Goal: Task Accomplishment & Management: Complete application form

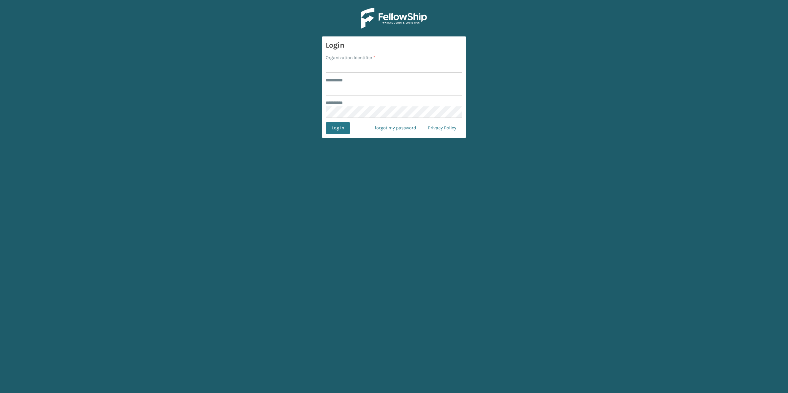
type input "*****"
click at [360, 70] on input "Organization Identifier *" at bounding box center [394, 67] width 137 height 12
type input "SleepGeekz"
click at [340, 131] on button "Log In" at bounding box center [338, 128] width 24 height 12
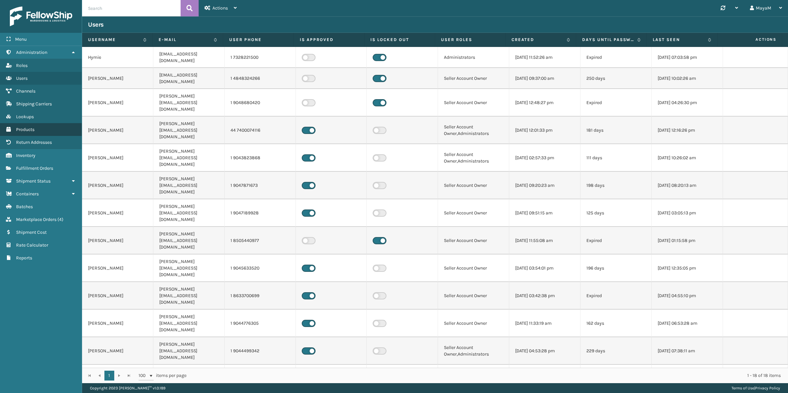
click at [44, 128] on link "Lookups Products" at bounding box center [41, 129] width 82 height 13
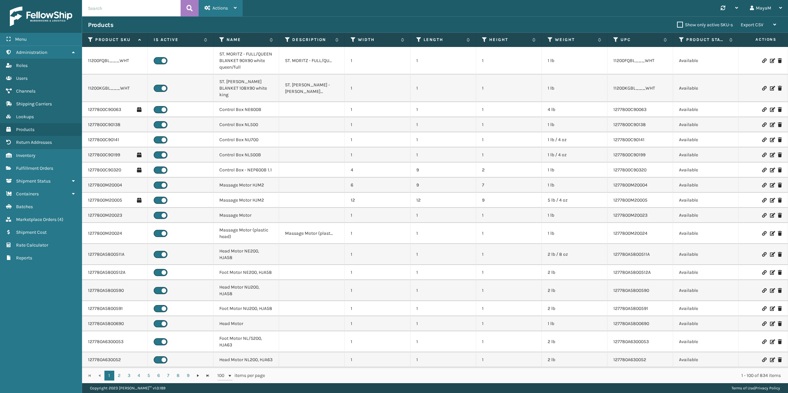
click at [222, 11] on div "Actions" at bounding box center [221, 8] width 32 height 16
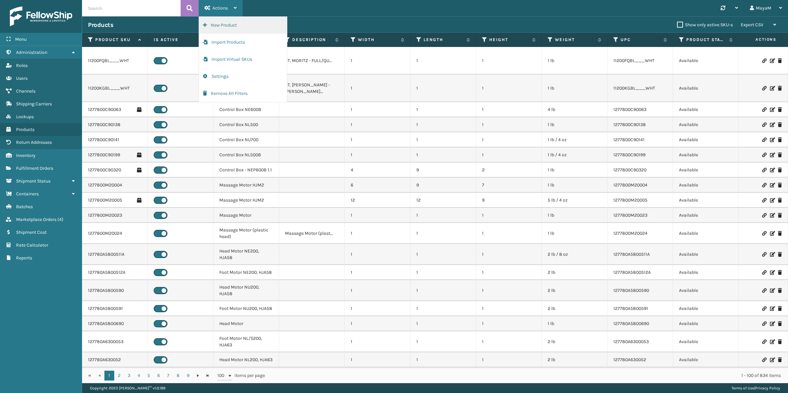
click at [234, 23] on button "New Product" at bounding box center [243, 25] width 88 height 17
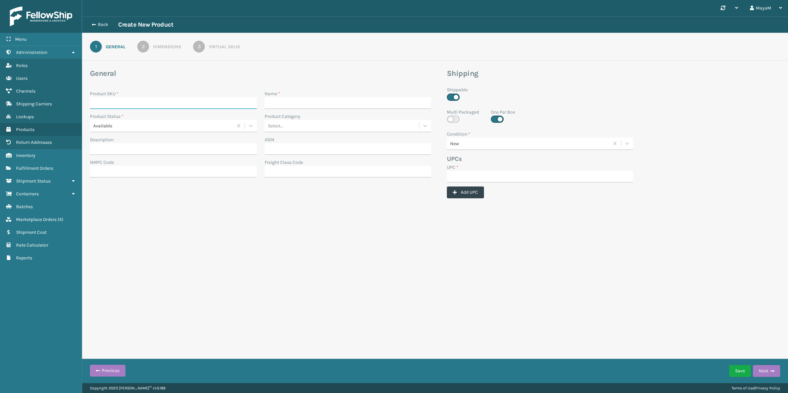
click at [222, 97] on input "Product SKU *" at bounding box center [173, 103] width 167 height 12
paste input "MIL-PLTFRMBD-F-FRM"
type input "MIL-PLTFRMBD-F-FRM"
click at [472, 174] on input "UPC *" at bounding box center [540, 177] width 186 height 12
paste input "MIL-PLTFRMBD-F-FRM"
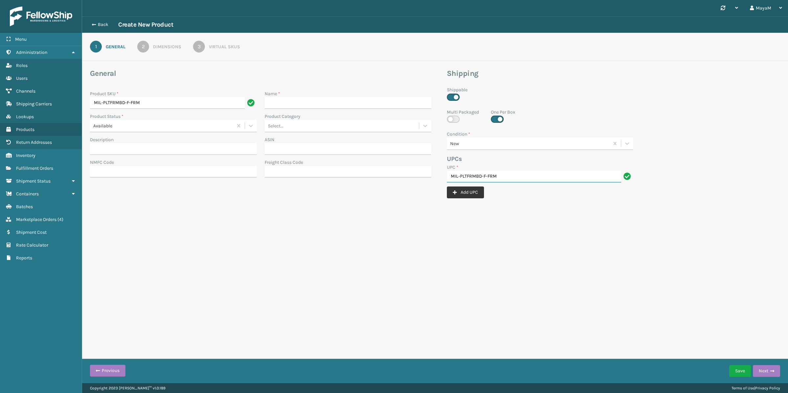
type input "MIL-PLTFRMBD-F-FRM"
click at [470, 194] on button "Add UPC" at bounding box center [465, 192] width 37 height 12
click at [313, 102] on input "Name *" at bounding box center [348, 103] width 167 height 12
paste input "MIL-PLTFRMBD-F-FRAME"
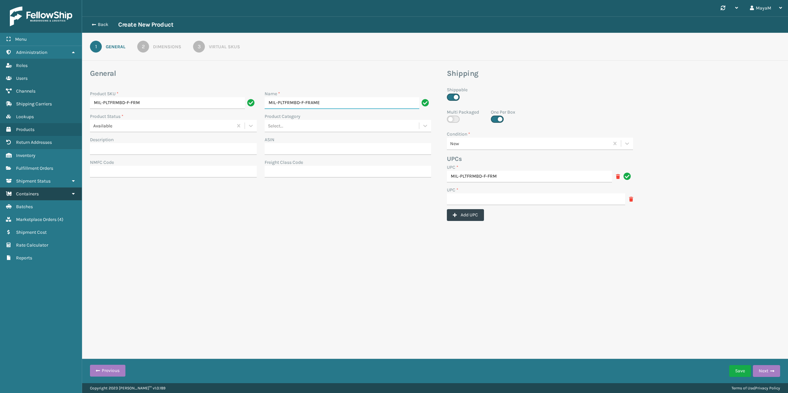
type input "MIL-PLTFRMBD-F-FRAME"
click at [505, 200] on input "UPC *" at bounding box center [536, 199] width 178 height 12
paste input "840985126407"
type input "840985126407"
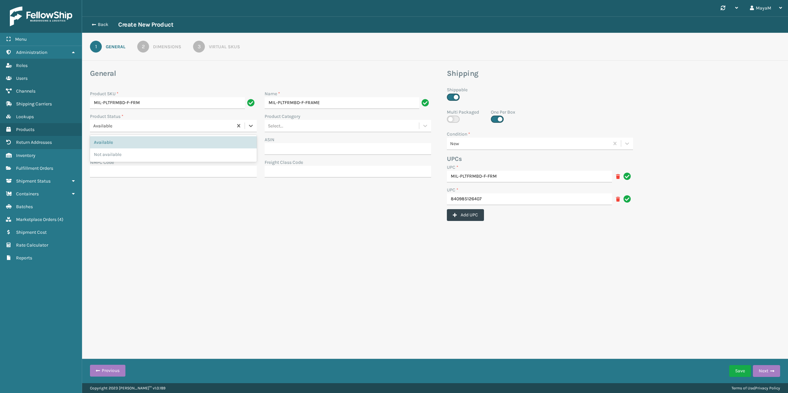
click at [203, 125] on div "Available" at bounding box center [163, 125] width 140 height 7
click at [222, 225] on form "General Product SKU * MIL-PLTFRMBD-F-FRM Name * MIL-PLTFRMBD-F-FRAME Product St…" at bounding box center [435, 159] width 706 height 181
click at [774, 371] on button "Next" at bounding box center [766, 371] width 27 height 12
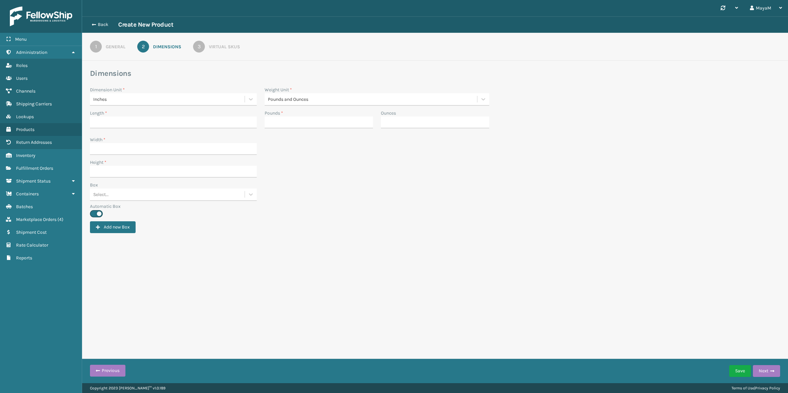
click at [111, 115] on div "Length *" at bounding box center [173, 113] width 167 height 7
click at [113, 119] on input "Length *" at bounding box center [173, 123] width 167 height 12
type input "41.5"
click at [116, 145] on input "Width *" at bounding box center [173, 149] width 167 height 12
type input "25.5"
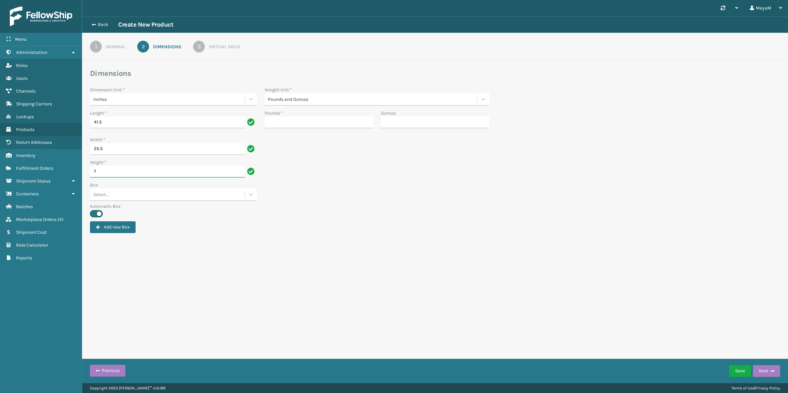
type input "7"
click at [284, 124] on input "Pounds *" at bounding box center [319, 123] width 108 height 12
type input "83"
click at [216, 43] on link "3 Virtual SKUs" at bounding box center [216, 47] width 71 height 12
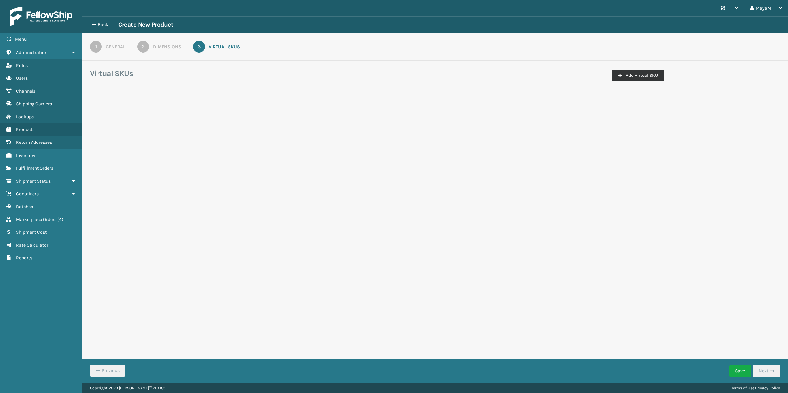
click at [651, 75] on button "Add Virtual SKU" at bounding box center [638, 76] width 52 height 12
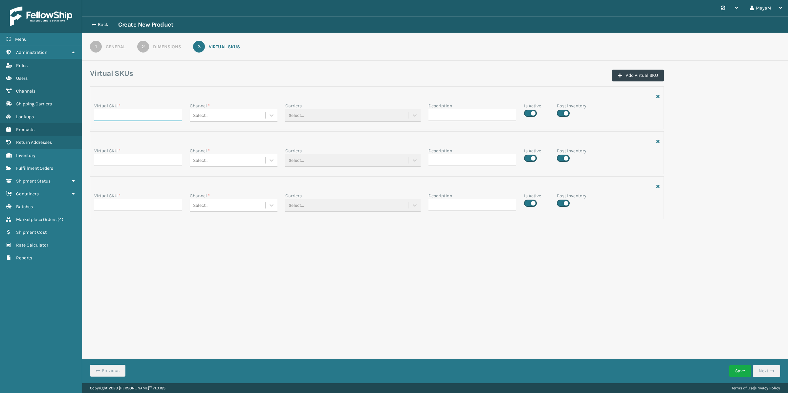
drag, startPoint x: 126, startPoint y: 113, endPoint x: 126, endPoint y: 121, distance: 7.6
click at [126, 113] on input "Virtual SKU *" at bounding box center [138, 115] width 88 height 12
paste input "MIL-PLTFRMBD-F-FRM"
type input "MIL-PLTFRMBD-F-FRM"
click at [119, 159] on input "Virtual SKU *" at bounding box center [138, 160] width 88 height 12
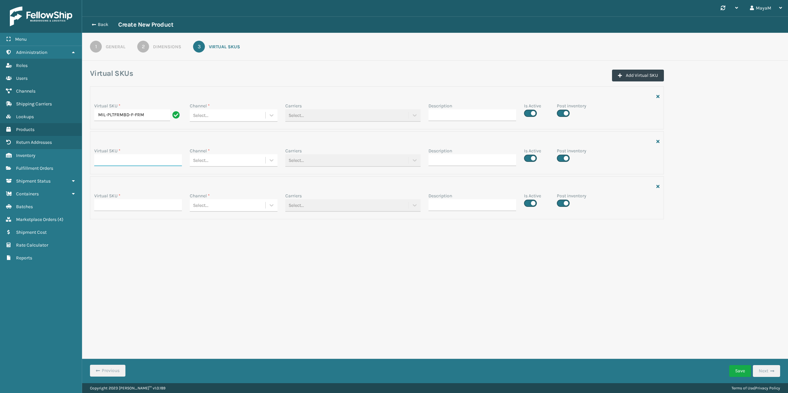
paste input "MIL-PLTFRMBD-F-FRM"
type input "MIL-PLTFRMBD-F-FRM"
click at [117, 203] on input "Virtual SKU *" at bounding box center [138, 205] width 88 height 12
paste input "MIL-PLTFRMBD-F-FRM"
type input "MIL-PLTFRMBD-F-FRM"
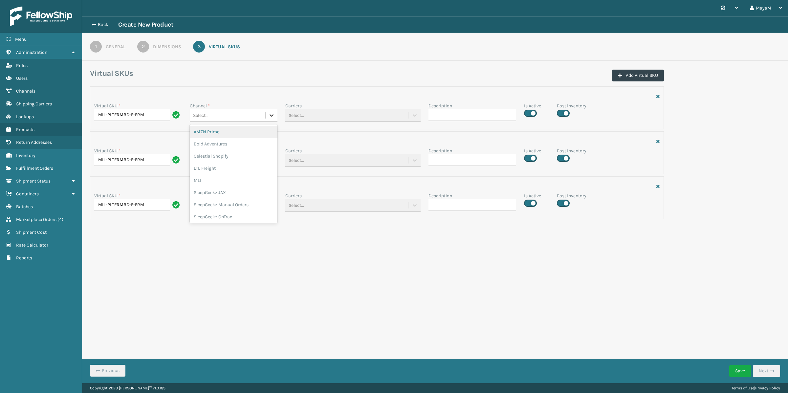
click at [270, 115] on icon at bounding box center [272, 115] width 4 height 2
click at [240, 205] on div "SleepGeekz Manual Orders" at bounding box center [234, 205] width 88 height 12
click at [267, 159] on div at bounding box center [272, 160] width 12 height 12
drag, startPoint x: 231, startPoint y: 217, endPoint x: 252, endPoint y: 221, distance: 21.8
click at [231, 217] on div "LTL Freight" at bounding box center [234, 213] width 88 height 12
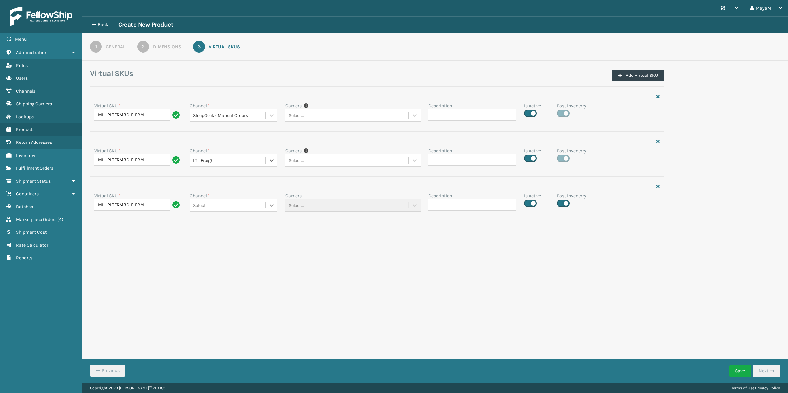
click at [271, 207] on icon at bounding box center [271, 205] width 7 height 7
click at [220, 304] on div "SleepGeekz OnTrac" at bounding box center [234, 307] width 88 height 12
click at [642, 74] on button "Add Virtual SKU" at bounding box center [638, 76] width 52 height 12
click at [131, 246] on input "Virtual SKU *" at bounding box center [138, 250] width 88 height 12
paste input "MIL-PLTFRMBD-F-FRM"
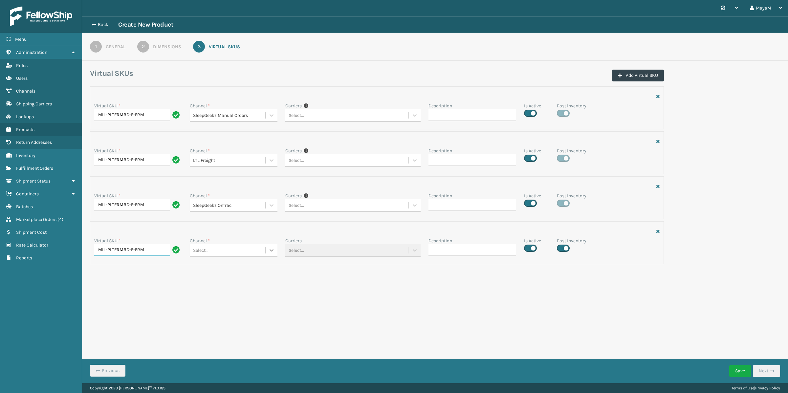
type input "MIL-PLTFRMBD-F-FRM"
click at [274, 255] on div at bounding box center [272, 250] width 12 height 12
click at [228, 340] on div "SleepGeekz Shopify" at bounding box center [234, 339] width 88 height 12
click at [658, 234] on icon "button" at bounding box center [657, 231] width 3 height 5
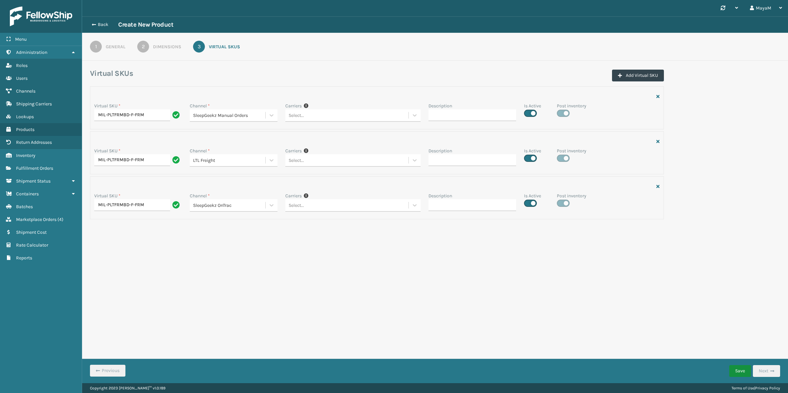
click at [740, 371] on button "Save" at bounding box center [740, 371] width 22 height 12
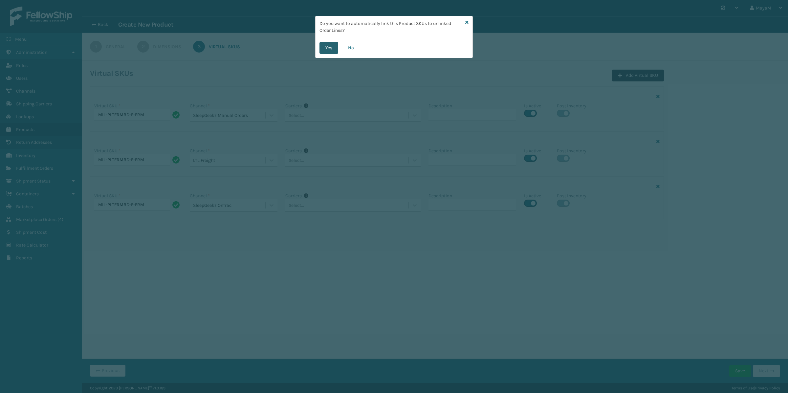
click at [326, 47] on button "Yes" at bounding box center [328, 48] width 19 height 12
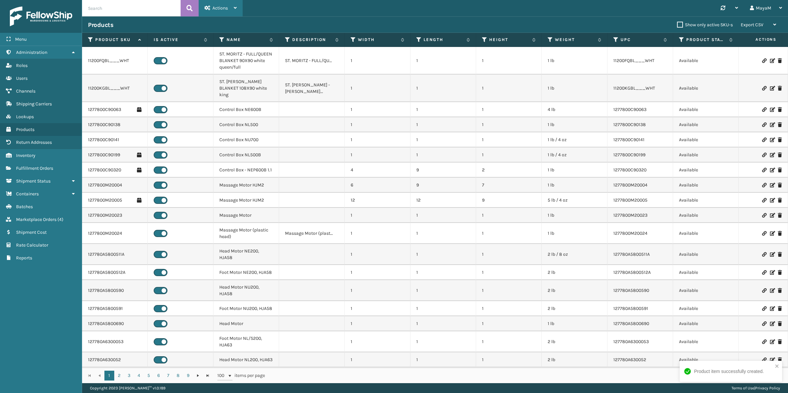
click at [216, 6] on span "Actions" at bounding box center [219, 8] width 15 height 6
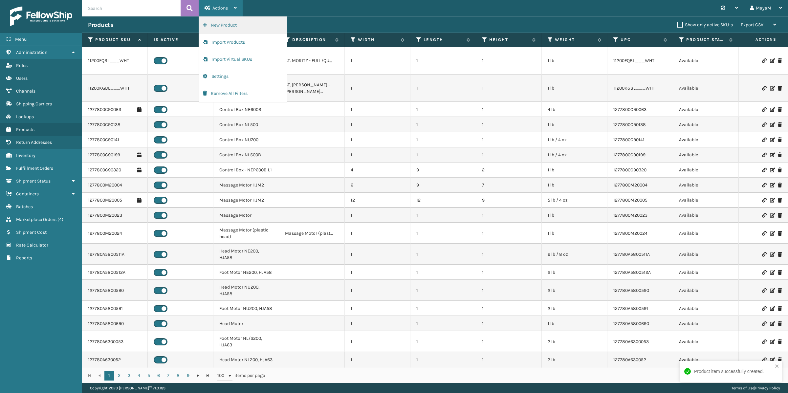
click at [225, 26] on button "New Product" at bounding box center [243, 25] width 88 height 17
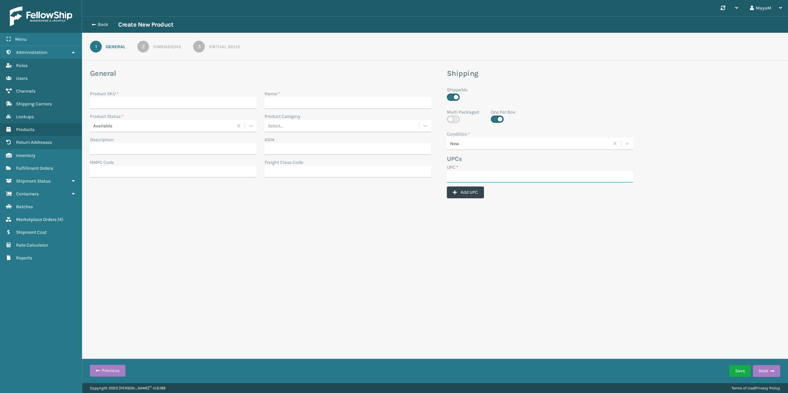
click at [520, 174] on input "UPC *" at bounding box center [540, 177] width 186 height 12
paste input "MIL-PLTFRMBD-K-FRM"
type input "MIL-PLTFRMBD-K-FRM"
click at [471, 194] on button "Add UPC" at bounding box center [465, 192] width 37 height 12
drag, startPoint x: 286, startPoint y: 100, endPoint x: 146, endPoint y: 121, distance: 141.0
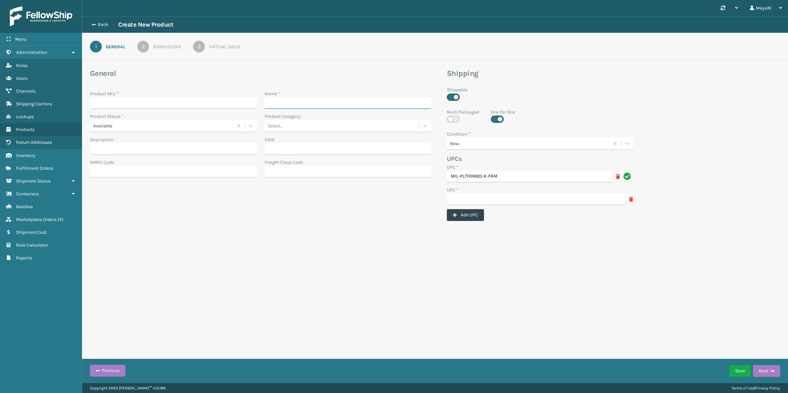
click at [286, 100] on input "Name *" at bounding box center [348, 103] width 167 height 12
drag, startPoint x: 107, startPoint y: 98, endPoint x: 102, endPoint y: 102, distance: 5.9
click at [107, 98] on input "Product SKU *" at bounding box center [173, 103] width 167 height 12
paste input "MIL-PLTFRMBD-K-FRM"
type input "MIL-PLTFRMBD-K-FRM"
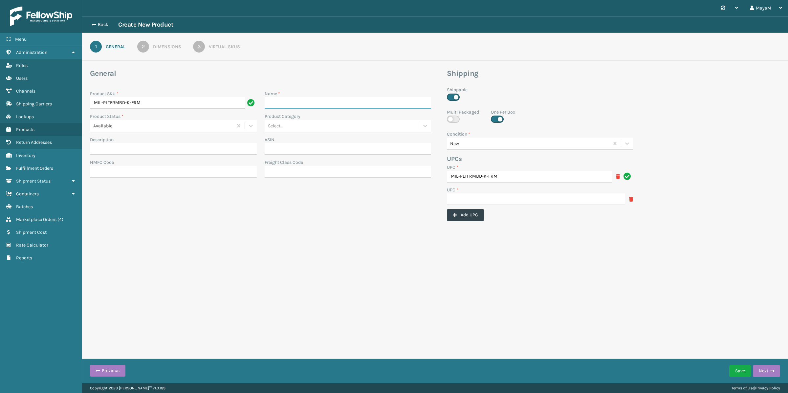
click at [319, 101] on input "Name *" at bounding box center [348, 103] width 167 height 12
paste input "MIL-PLTFRMBD-K-FRAME"
type input "MIL-PLTFRMBD-K-FRAME"
click at [475, 194] on input "UPC *" at bounding box center [536, 199] width 178 height 12
paste input "840985126414"
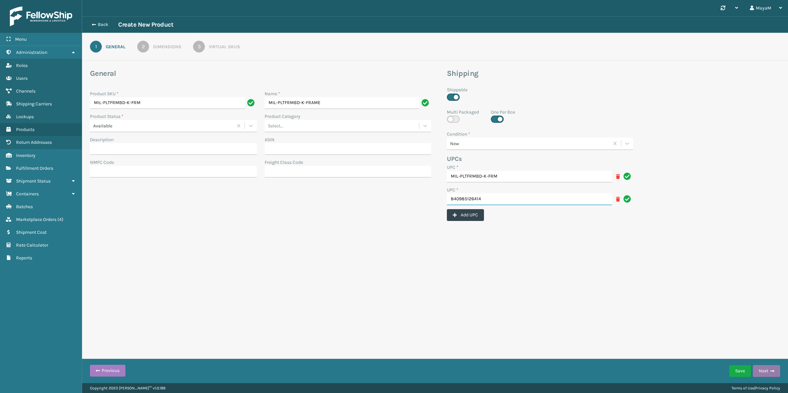
type input "840985126414"
click at [766, 375] on button "Next" at bounding box center [766, 371] width 27 height 12
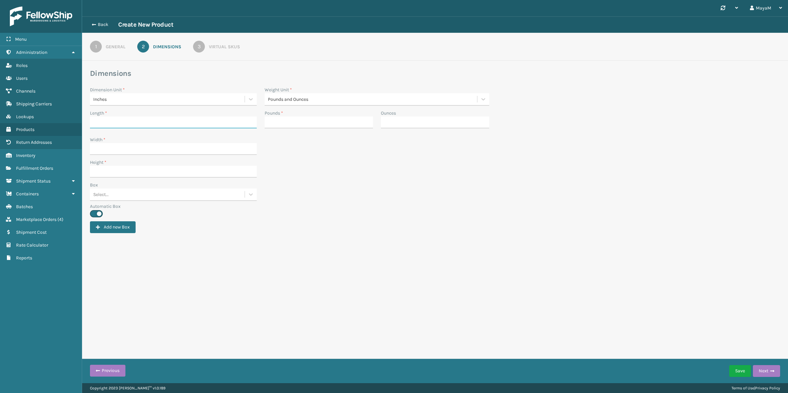
click at [175, 117] on input "Length *" at bounding box center [173, 123] width 167 height 12
type input "64.5"
type input "103"
type input "24.5"
type input "7"
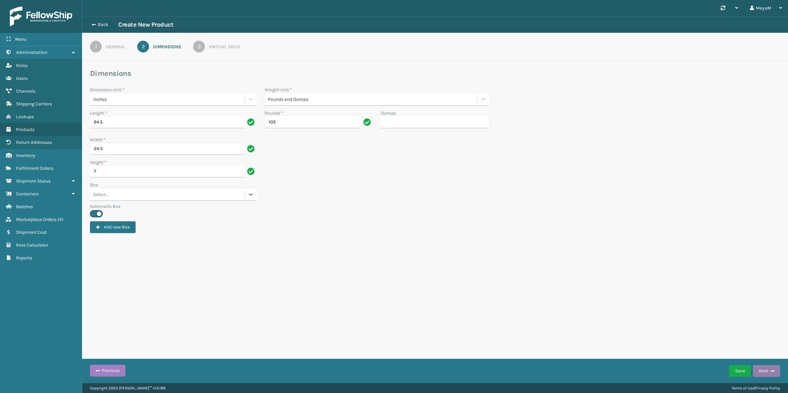
click at [763, 373] on button "Next" at bounding box center [766, 371] width 27 height 12
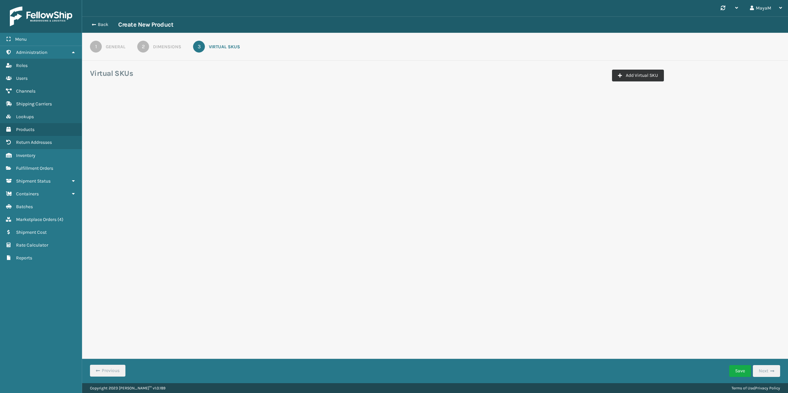
click at [644, 76] on button "Add Virtual SKU" at bounding box center [638, 76] width 52 height 12
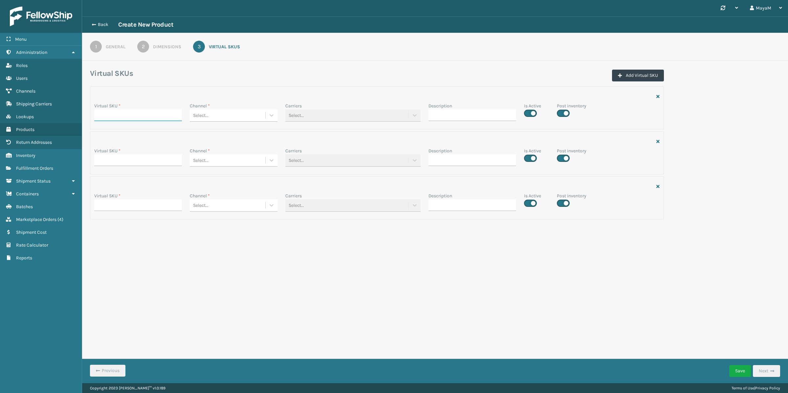
drag, startPoint x: 146, startPoint y: 113, endPoint x: 145, endPoint y: 121, distance: 8.2
click at [146, 113] on input "Virtual SKU *" at bounding box center [138, 115] width 88 height 12
paste input "MIL-PLTFRMBD-K-FRM"
type input "MIL-PLTFRMBD-K-FRM"
click at [107, 155] on input "Virtual SKU *" at bounding box center [138, 160] width 88 height 12
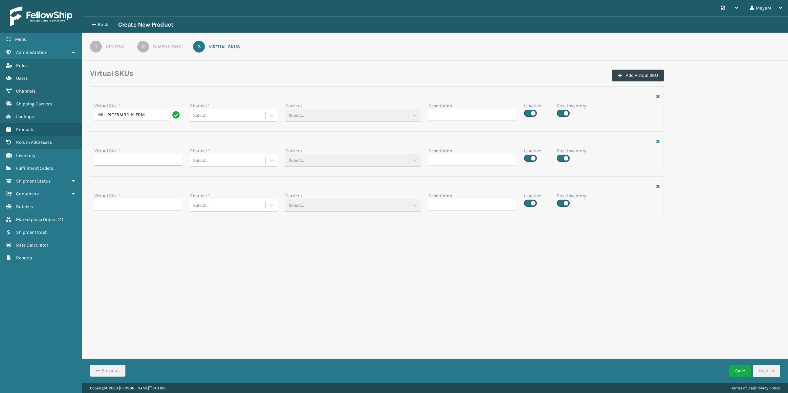
paste input "MIL-PLTFRMBD-K-FRM"
type input "MIL-PLTFRMBD-K-FRM"
click at [116, 206] on input "Virtual SKU *" at bounding box center [138, 205] width 88 height 12
paste input "MIL-PLTFRMBD-K-FRM"
type input "MIL-PLTFRMBD-K-FRM"
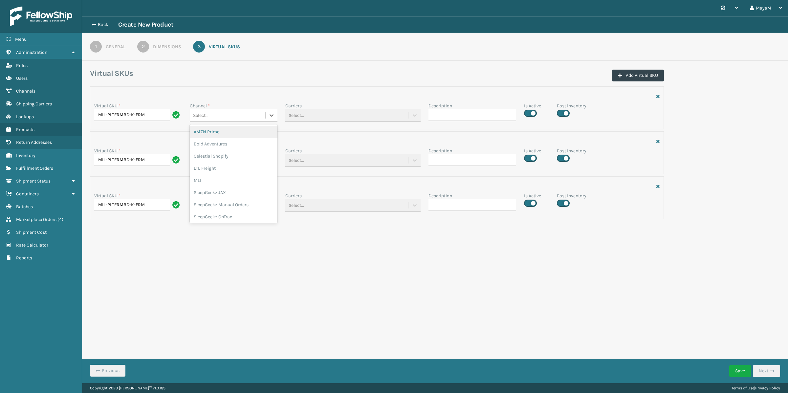
click at [250, 109] on div "Select..." at bounding box center [234, 115] width 88 height 12
click at [215, 165] on div "LTL Freight" at bounding box center [234, 168] width 88 height 12
click at [217, 157] on div "Select..." at bounding box center [228, 160] width 76 height 11
click at [230, 231] on div "SleepGeekz JAX" at bounding box center [234, 237] width 88 height 12
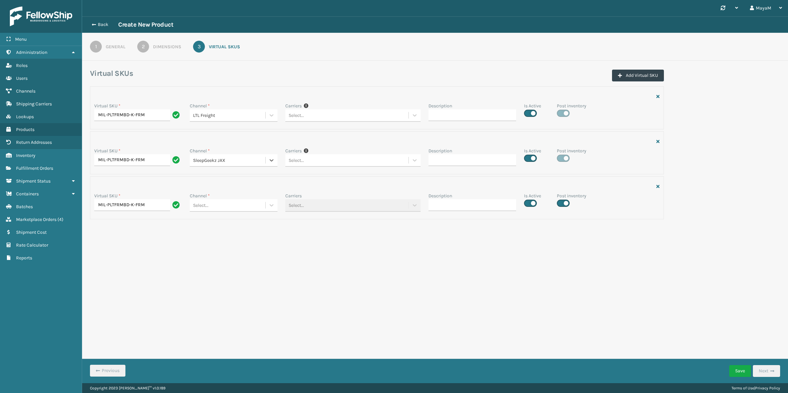
click at [240, 204] on div "Select..." at bounding box center [228, 205] width 76 height 11
click at [230, 291] on div "SleepGeekz Manual Orders" at bounding box center [234, 295] width 88 height 12
click at [737, 371] on button "Save" at bounding box center [740, 371] width 22 height 12
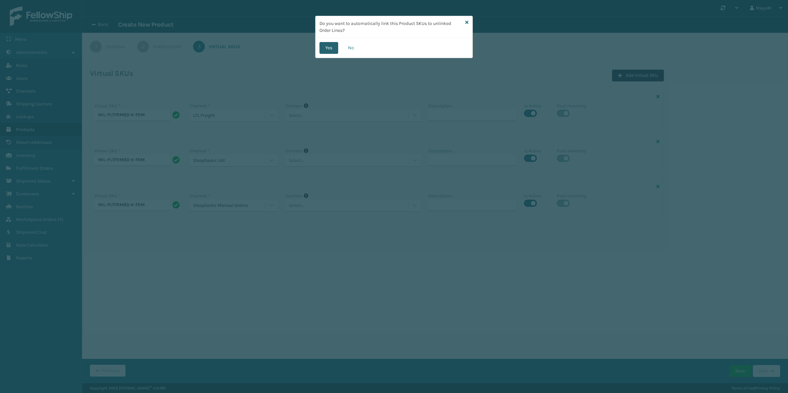
click at [325, 46] on button "Yes" at bounding box center [328, 48] width 19 height 12
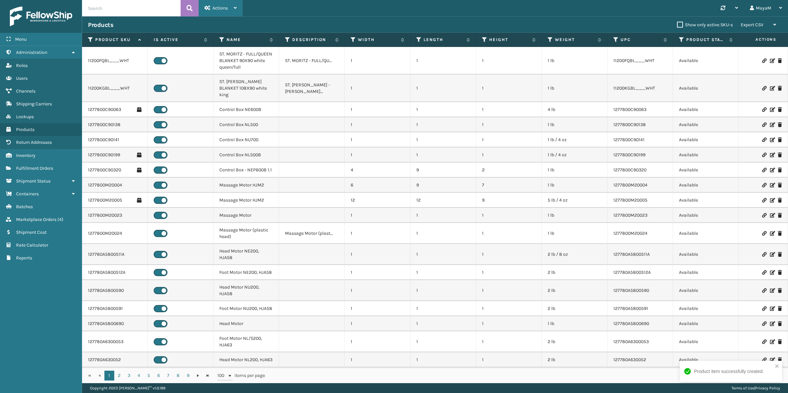
click at [210, 10] on div "Actions" at bounding box center [221, 8] width 32 height 16
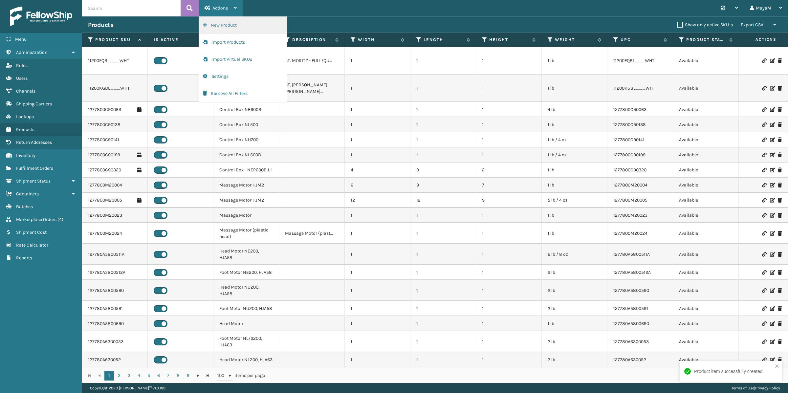
click at [221, 19] on button "New Product" at bounding box center [243, 25] width 88 height 17
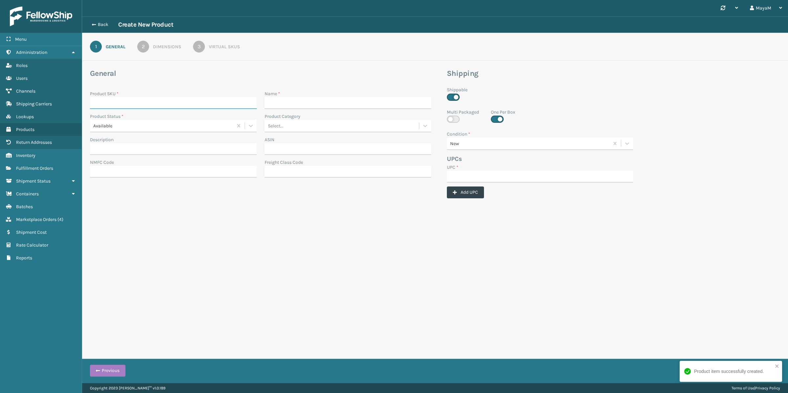
click at [165, 108] on input "Product SKU *" at bounding box center [173, 103] width 167 height 12
paste input "MIL-PLTFRMBD-Q-FRM"
type input "MIL-PLTFRMBD-Q-FRM"
click at [477, 180] on input "UPC *" at bounding box center [540, 177] width 186 height 12
paste input "MIL-PLTFRMBD-Q-FRM"
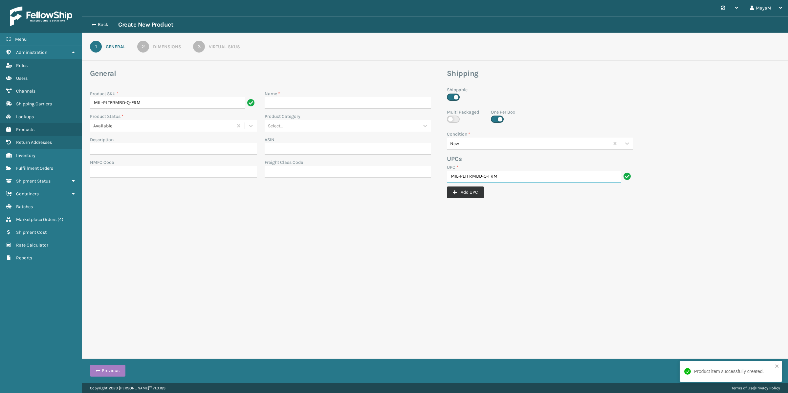
type input "MIL-PLTFRMBD-Q-FRM"
click at [465, 196] on button "Add UPC" at bounding box center [465, 192] width 37 height 12
click at [237, 47] on div "Virtual SKUs" at bounding box center [224, 46] width 31 height 7
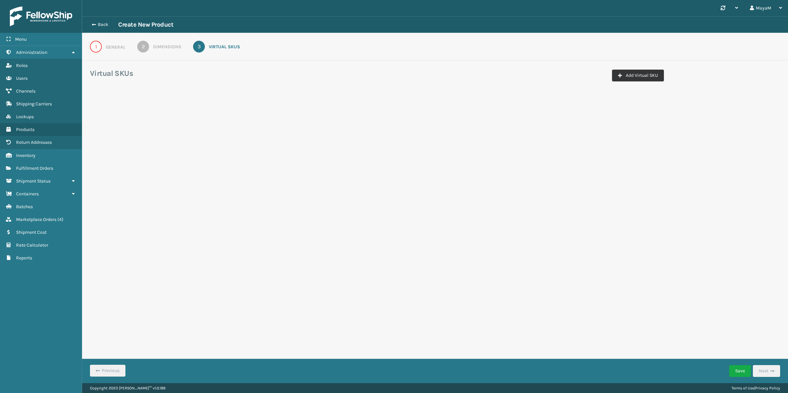
click at [634, 76] on button "Add Virtual SKU" at bounding box center [638, 76] width 52 height 12
click at [635, 75] on button "Add Virtual SKU" at bounding box center [638, 76] width 52 height 12
drag, startPoint x: 635, startPoint y: 75, endPoint x: 593, endPoint y: 83, distance: 42.1
click at [635, 75] on button "Add Virtual SKU" at bounding box center [638, 76] width 52 height 12
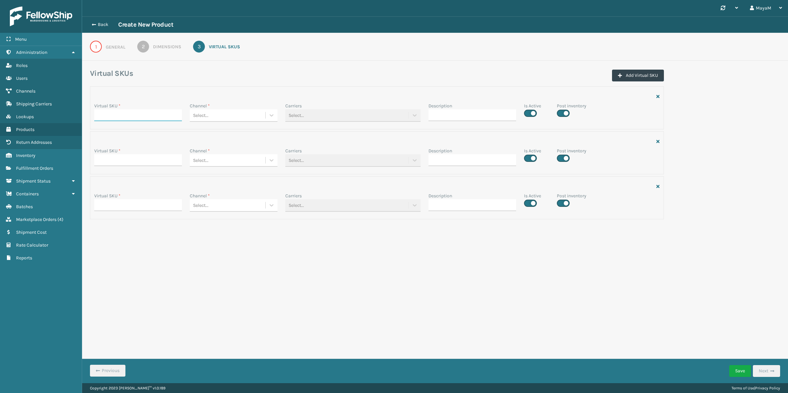
click at [111, 118] on input "Virtual SKU *" at bounding box center [138, 115] width 88 height 12
paste input "MIL-PLTFRMBD-Q-FRM"
type input "MIL-PLTFRMBD-Q-FRM"
click at [112, 161] on input "Virtual SKU *" at bounding box center [138, 160] width 88 height 12
paste input "MIL-PLTFRMBD-Q-FRM"
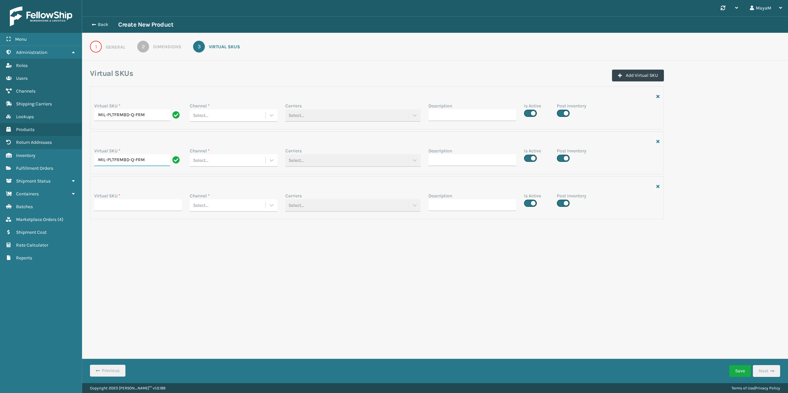
type input "MIL-PLTFRMBD-Q-FRM"
click at [106, 205] on input "Virtual SKU *" at bounding box center [138, 205] width 88 height 12
paste input "MIL-PLTFRMBD-Q-FRM"
type input "MIL-PLTFRMBD-Q-FRM"
click at [280, 115] on div "Channel * Select..." at bounding box center [234, 113] width 96 height 23
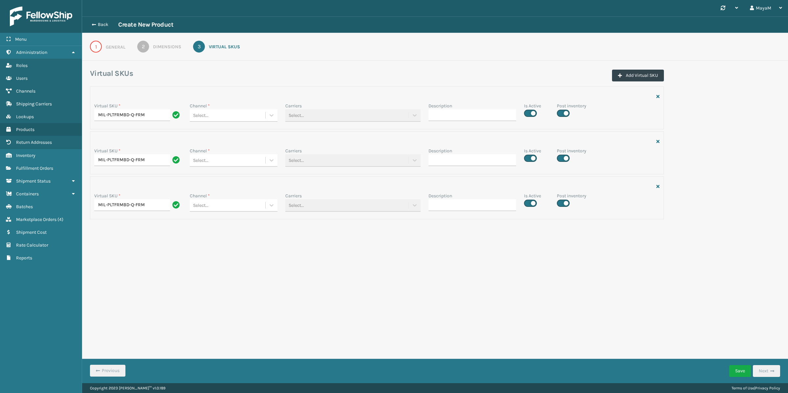
click at [278, 116] on div "Channel * Select..." at bounding box center [234, 113] width 96 height 23
click at [272, 111] on div at bounding box center [272, 115] width 12 height 12
click at [221, 179] on div "MLI" at bounding box center [234, 180] width 88 height 12
click at [261, 119] on div "MLI" at bounding box center [228, 115] width 76 height 11
click at [244, 163] on div "LTL Freight" at bounding box center [234, 168] width 88 height 12
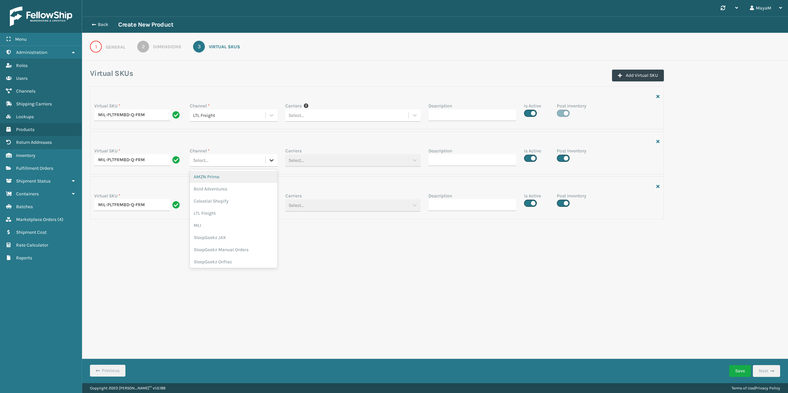
click at [269, 166] on div at bounding box center [272, 160] width 12 height 12
click at [234, 240] on div "SleepGeekz JAX" at bounding box center [234, 237] width 88 height 12
click at [269, 205] on icon at bounding box center [271, 205] width 7 height 7
click at [221, 296] on div "SleepGeekz Manual Orders" at bounding box center [234, 295] width 88 height 12
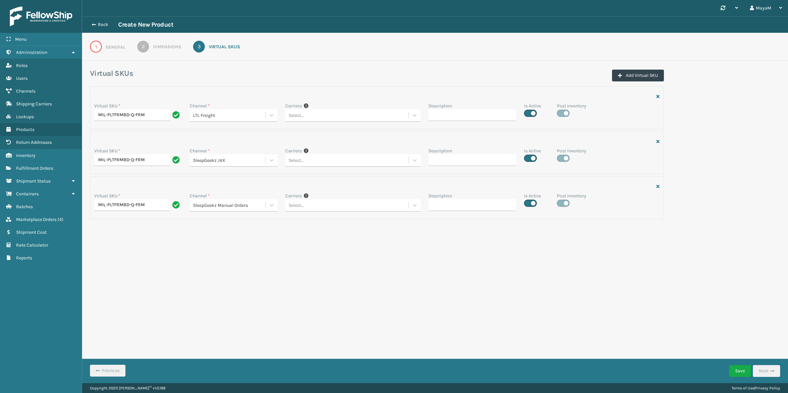
click at [100, 47] on div "1" at bounding box center [96, 47] width 12 height 12
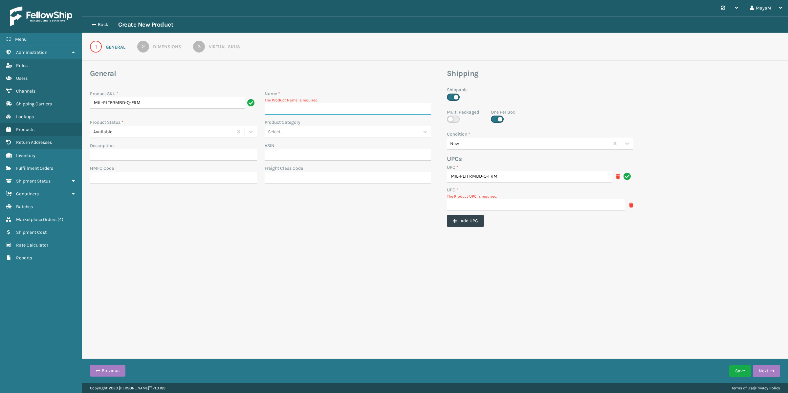
paste input "MIL-PLTFRMBD-Q-FRAME"
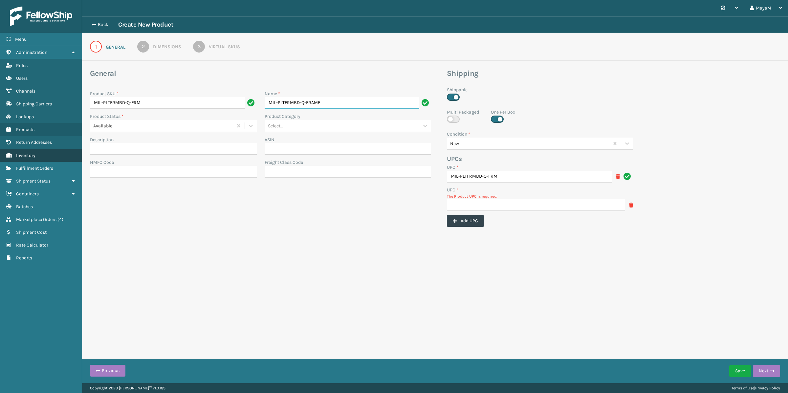
type input "MIL-PLTFRMBD-Q-FRAME"
click at [519, 209] on input "UPC *" at bounding box center [536, 205] width 178 height 12
paste input "840985126421"
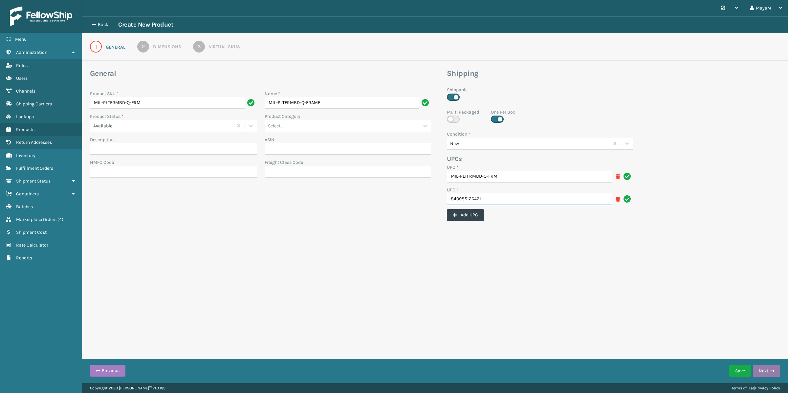
type input "840985126421"
click at [763, 372] on button "Next" at bounding box center [766, 371] width 27 height 12
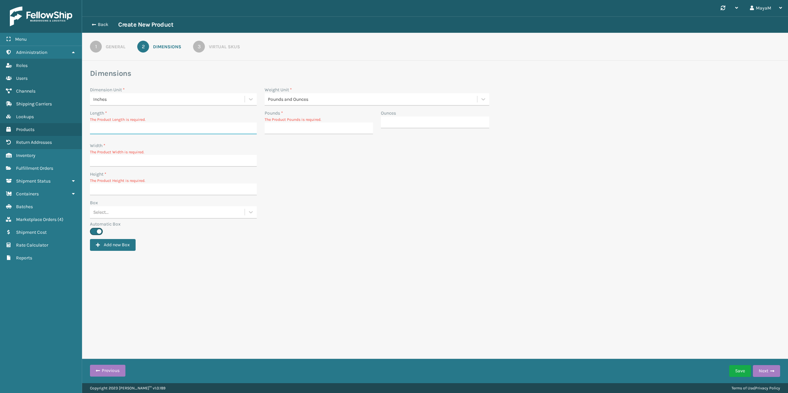
click at [150, 128] on input "Length *" at bounding box center [173, 128] width 167 height 12
type input "47.5"
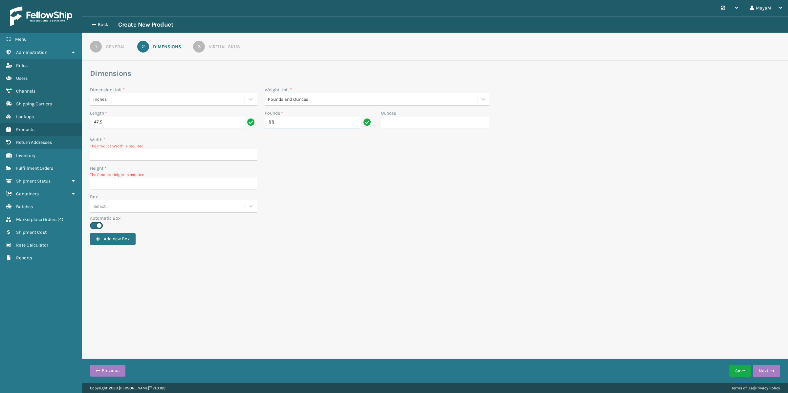
type input "88"
type input "25.5"
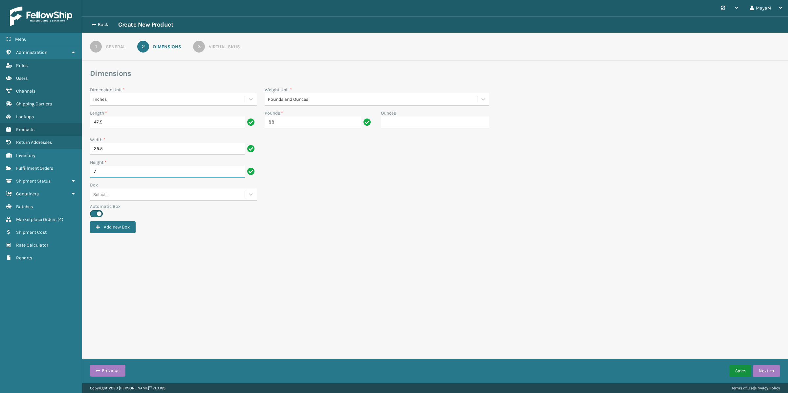
type input "7"
click at [734, 375] on button "Save" at bounding box center [740, 371] width 22 height 12
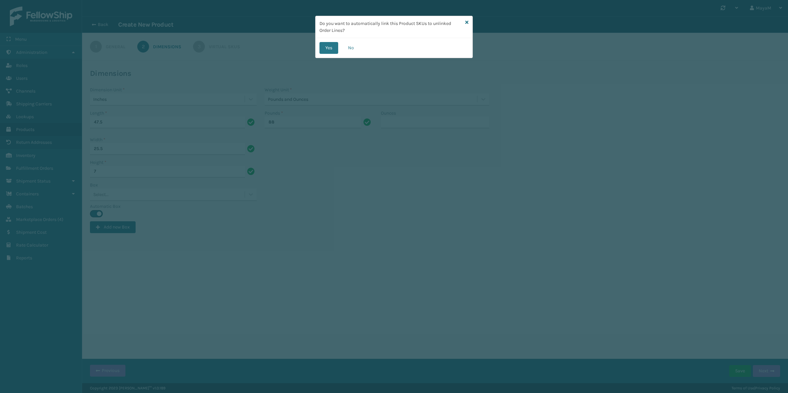
drag, startPoint x: 328, startPoint y: 46, endPoint x: 325, endPoint y: 48, distance: 3.5
click at [328, 45] on button "Yes" at bounding box center [328, 48] width 19 height 12
